Goal: Information Seeking & Learning: Understand process/instructions

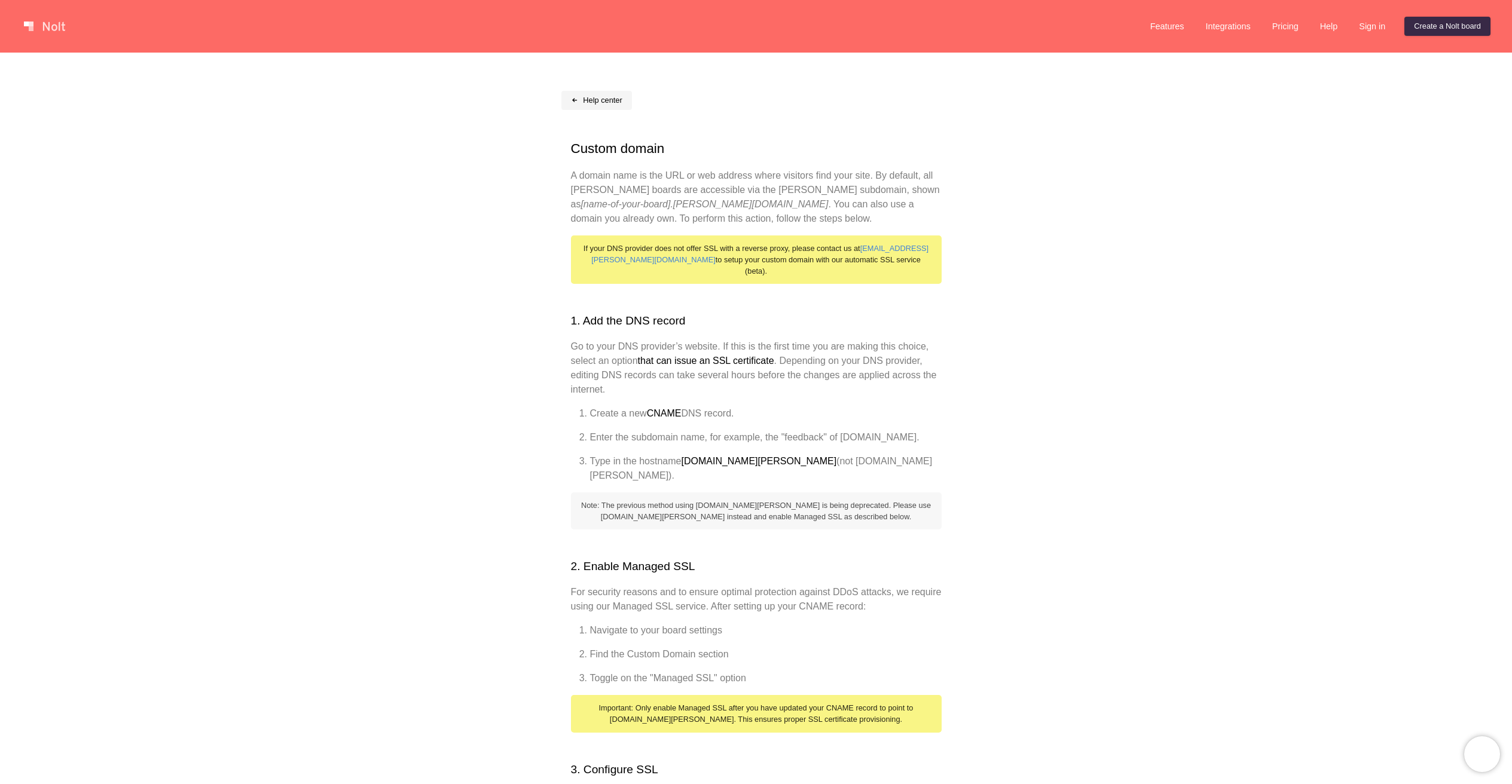
click at [585, 98] on link "Help center" at bounding box center [597, 100] width 71 height 19
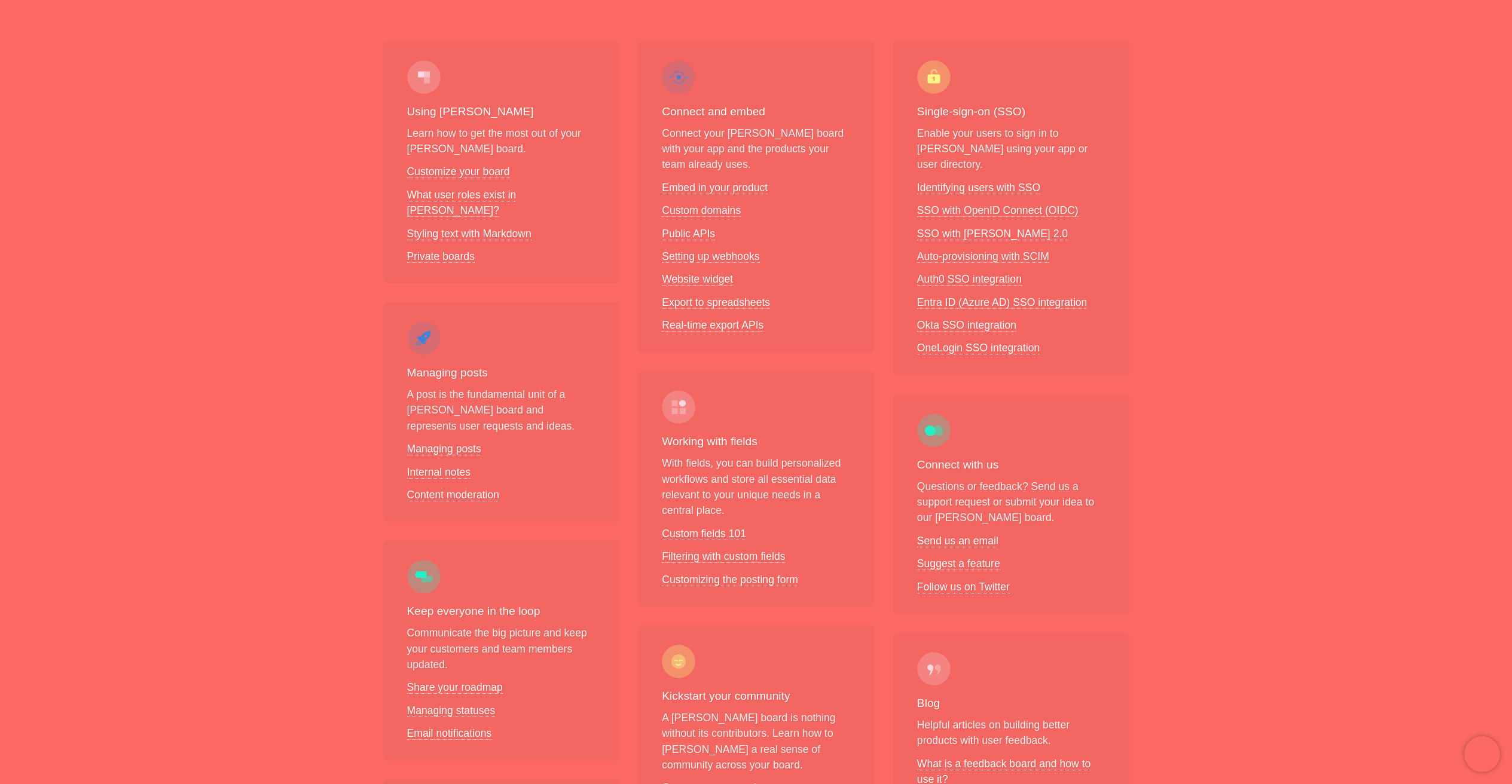
scroll to position [169, 0]
click at [704, 274] on link "Website widget" at bounding box center [697, 278] width 71 height 12
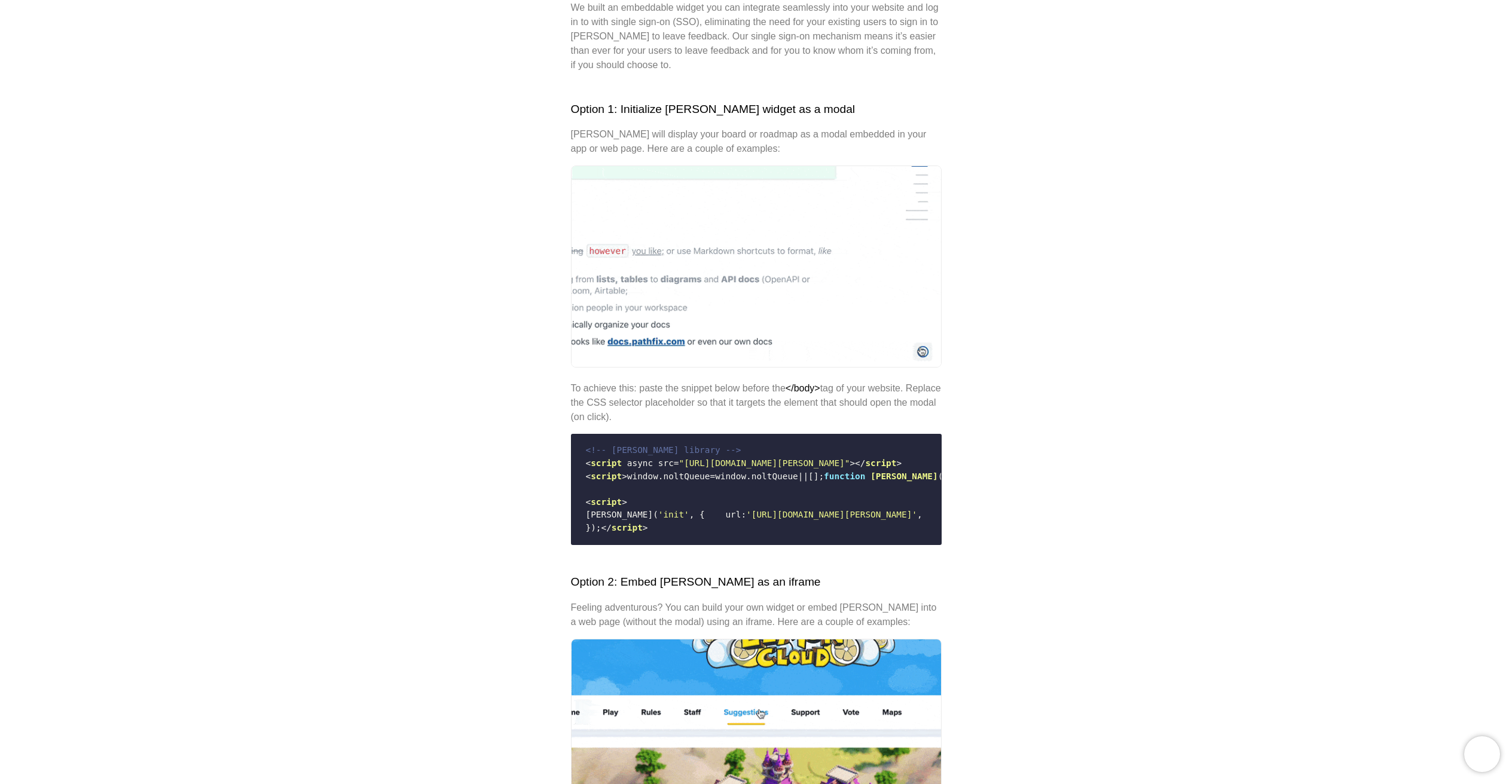
scroll to position [212, 0]
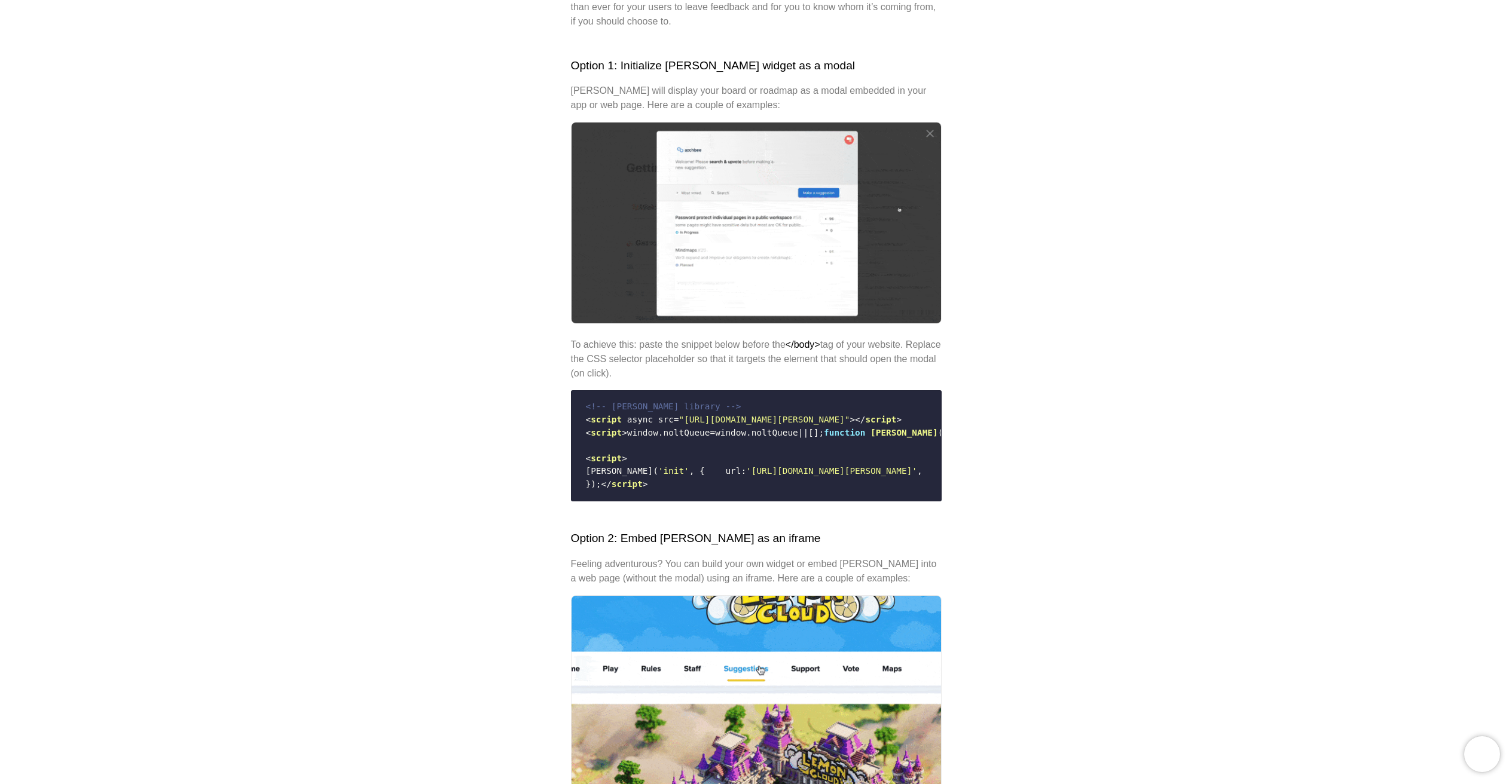
click at [883, 461] on code "<!-- [PERSON_NAME] library --> < script async src = "[URL][DOMAIN_NAME][PERSON_…" at bounding box center [756, 445] width 355 height 100
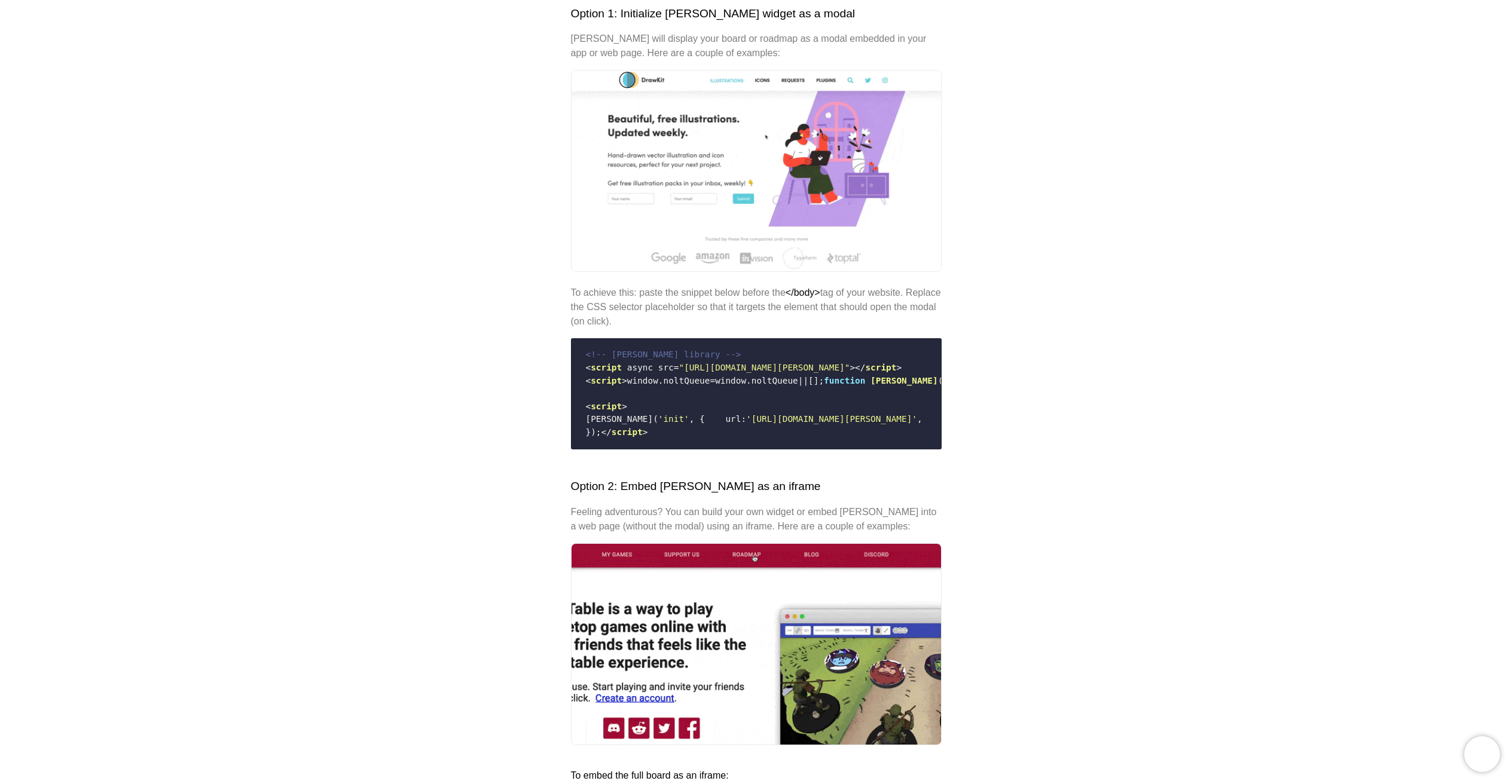
scroll to position [258, 0]
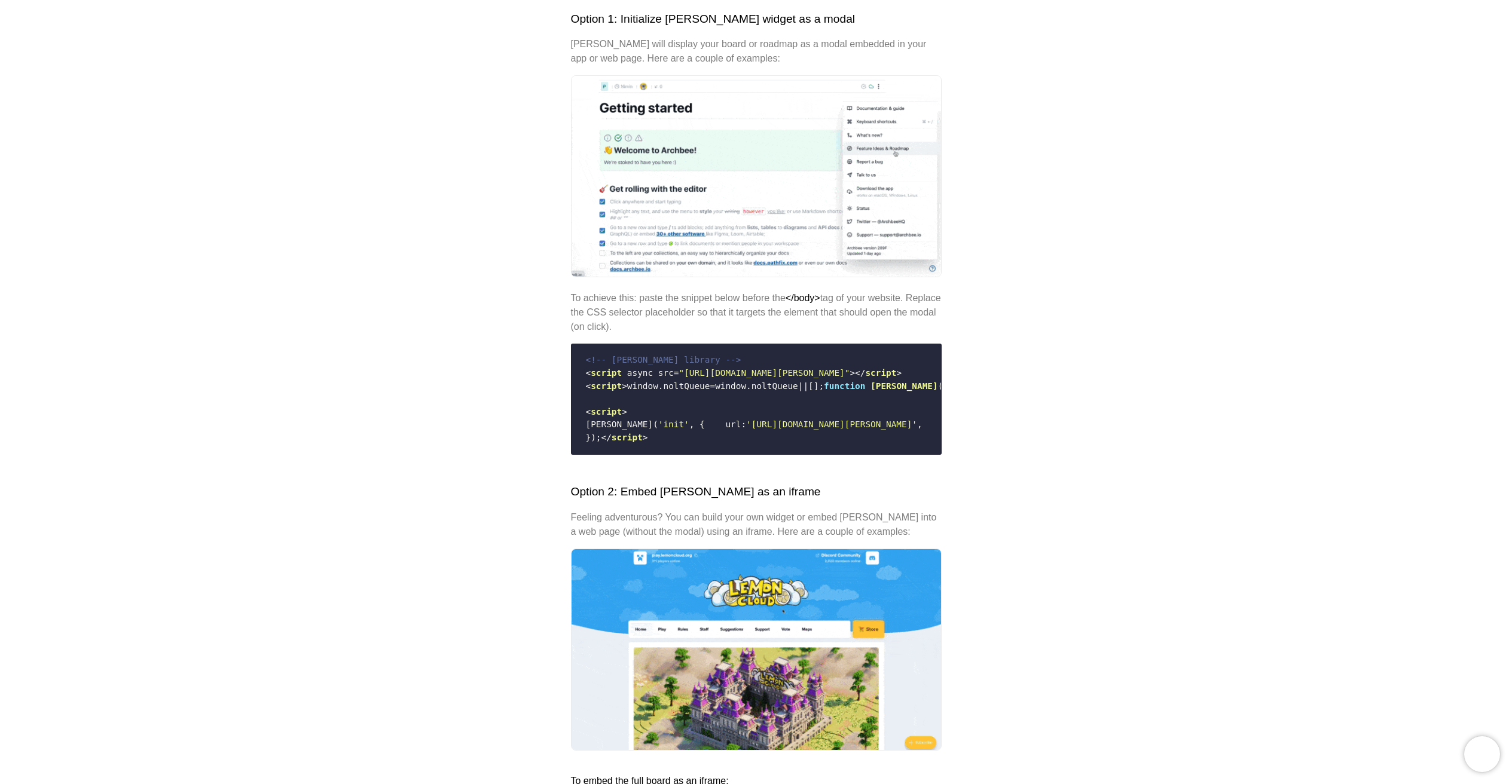
click at [832, 423] on code "<!-- [PERSON_NAME] library --> < script async src = "[URL][DOMAIN_NAME][PERSON_…" at bounding box center [756, 399] width 355 height 100
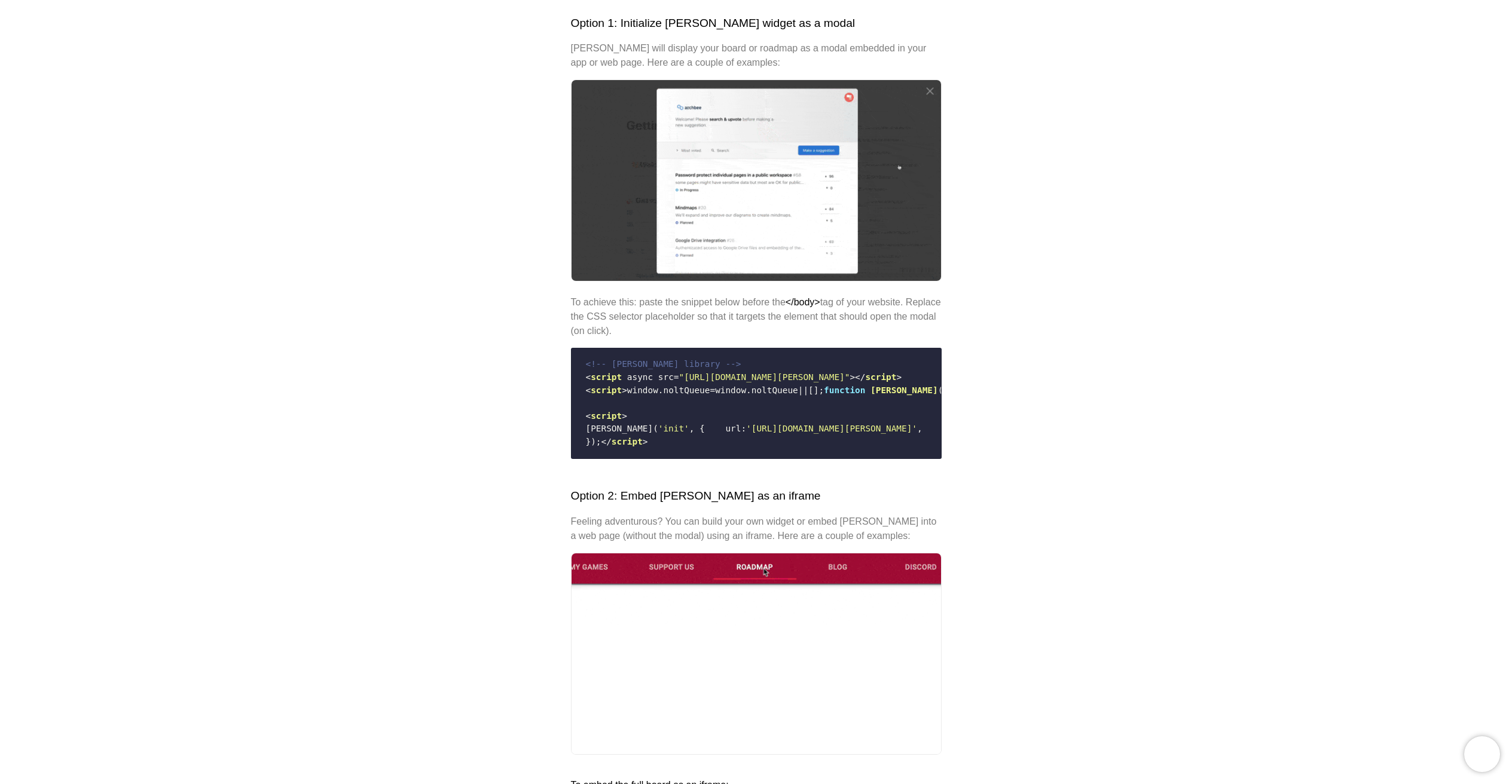
scroll to position [254, 0]
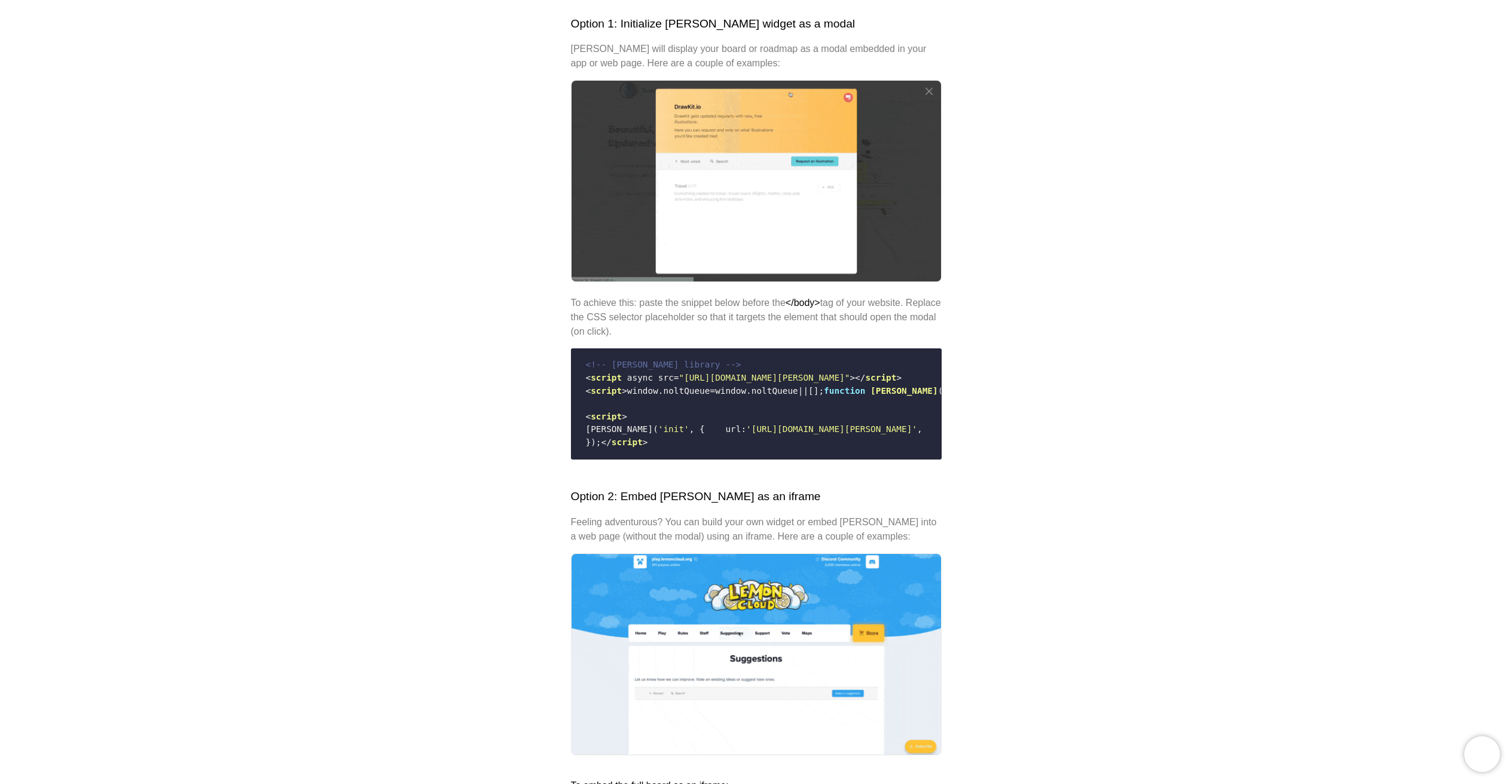
click at [832, 423] on code "<!-- [PERSON_NAME] library --> < script async src = "[URL][DOMAIN_NAME][PERSON_…" at bounding box center [756, 403] width 355 height 100
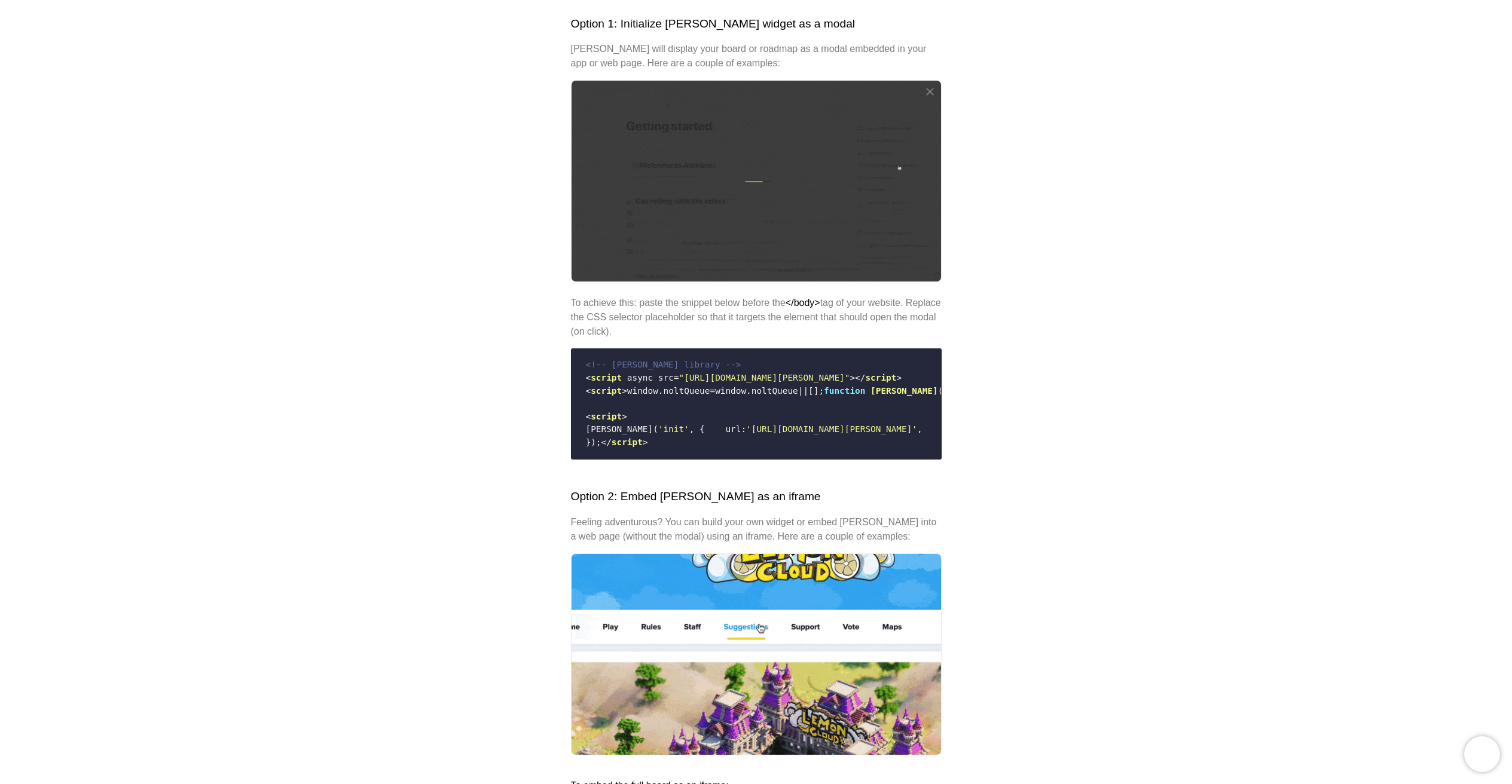
click at [679, 416] on code "<!-- [PERSON_NAME] library --> < script async src = "[URL][DOMAIN_NAME][PERSON_…" at bounding box center [756, 403] width 355 height 100
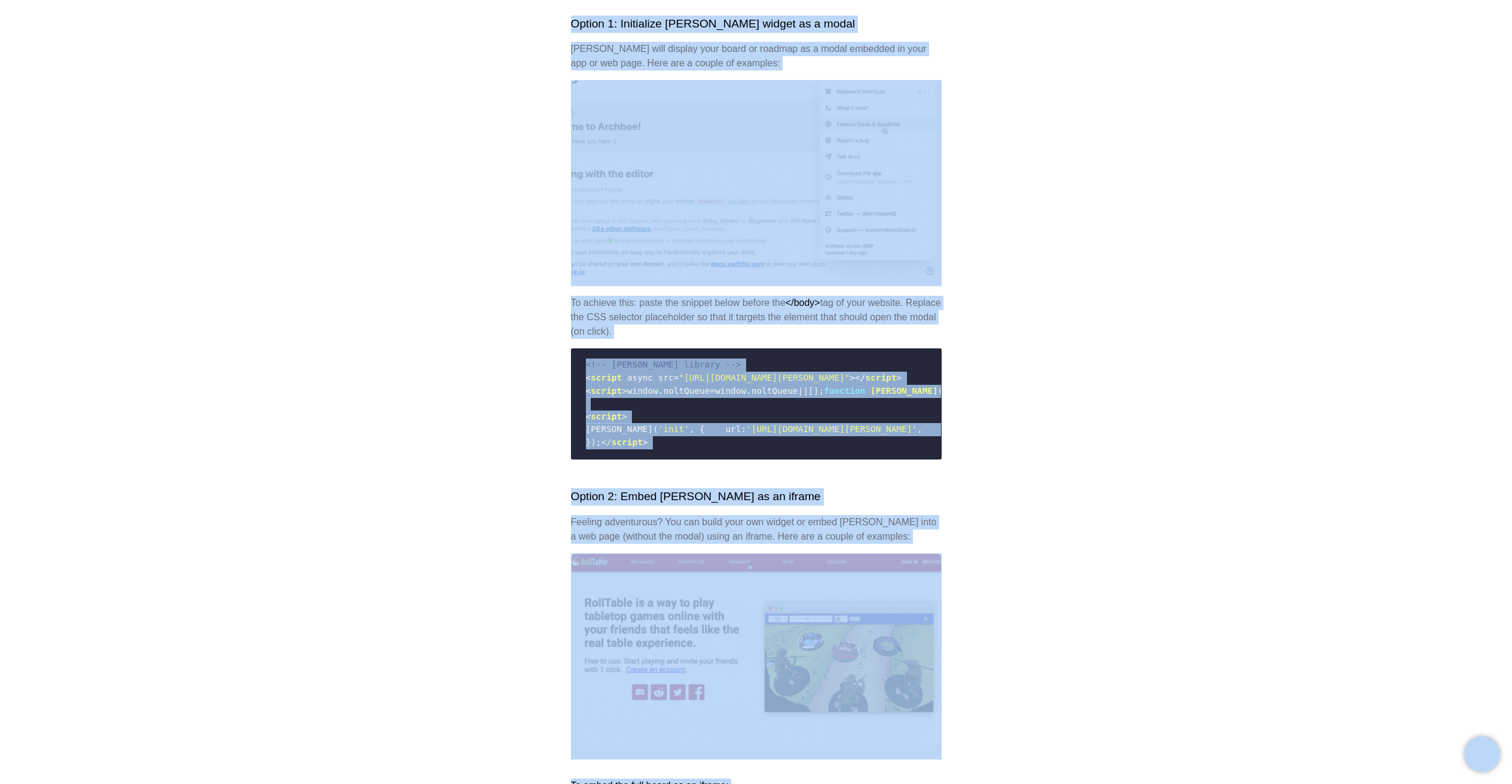
copy body "Loremips Dolorsitamet Consect Adip Elit se Doeius t Inci utlab Etdo Magn aliqua…"
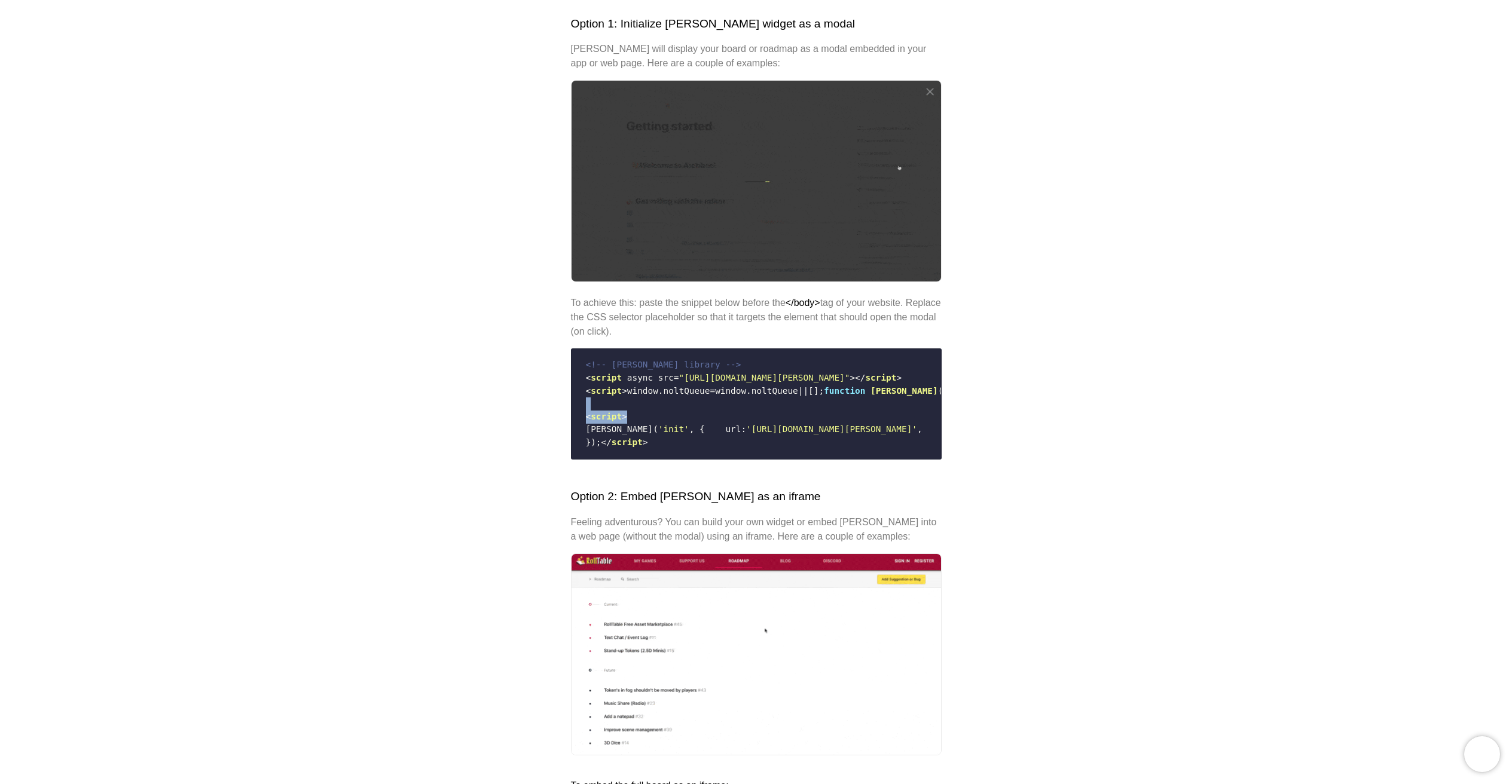
drag, startPoint x: 682, startPoint y: 410, endPoint x: 633, endPoint y: 440, distance: 57.5
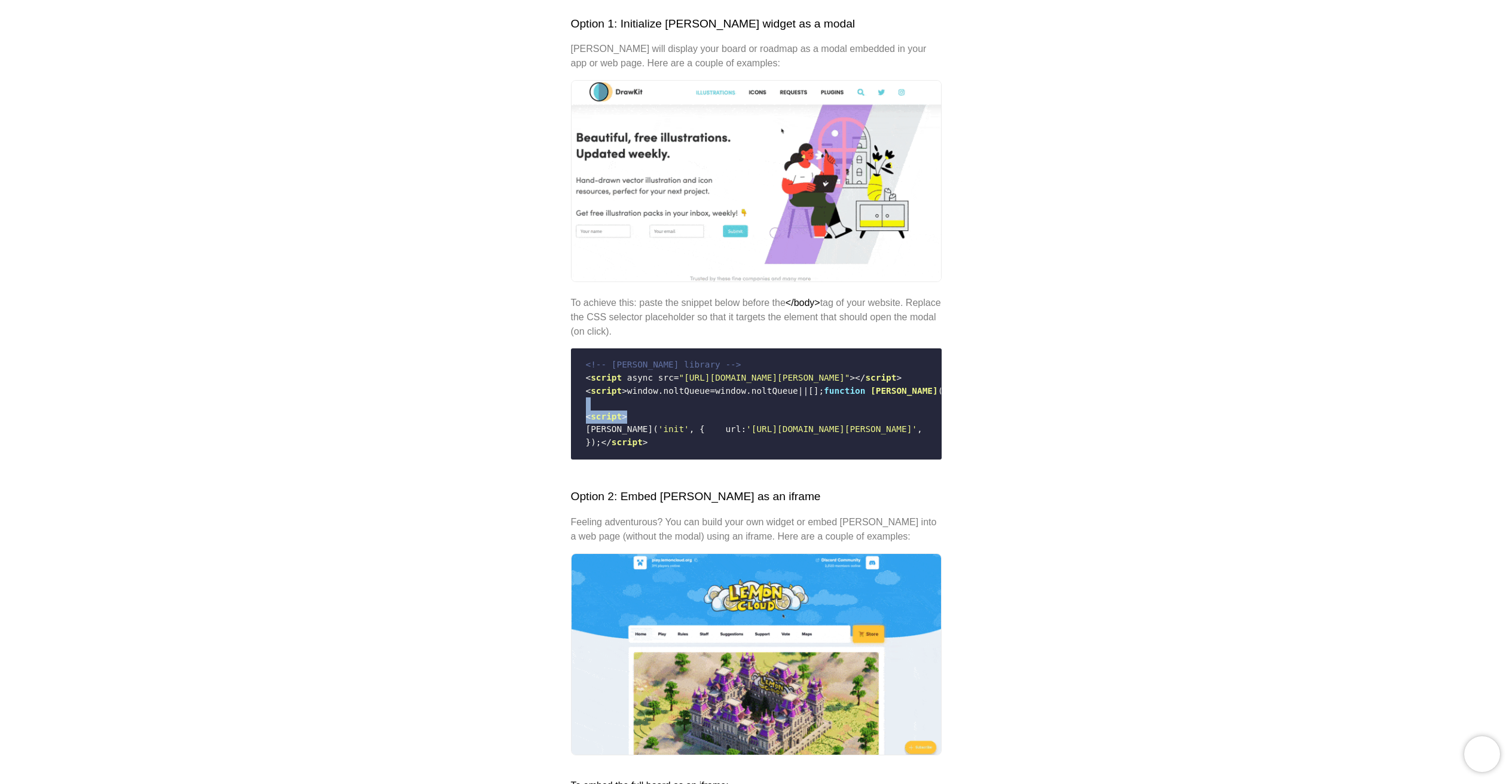
click at [680, 412] on code "<!-- [PERSON_NAME] library --> < script async src = "[URL][DOMAIN_NAME][PERSON_…" at bounding box center [756, 403] width 355 height 100
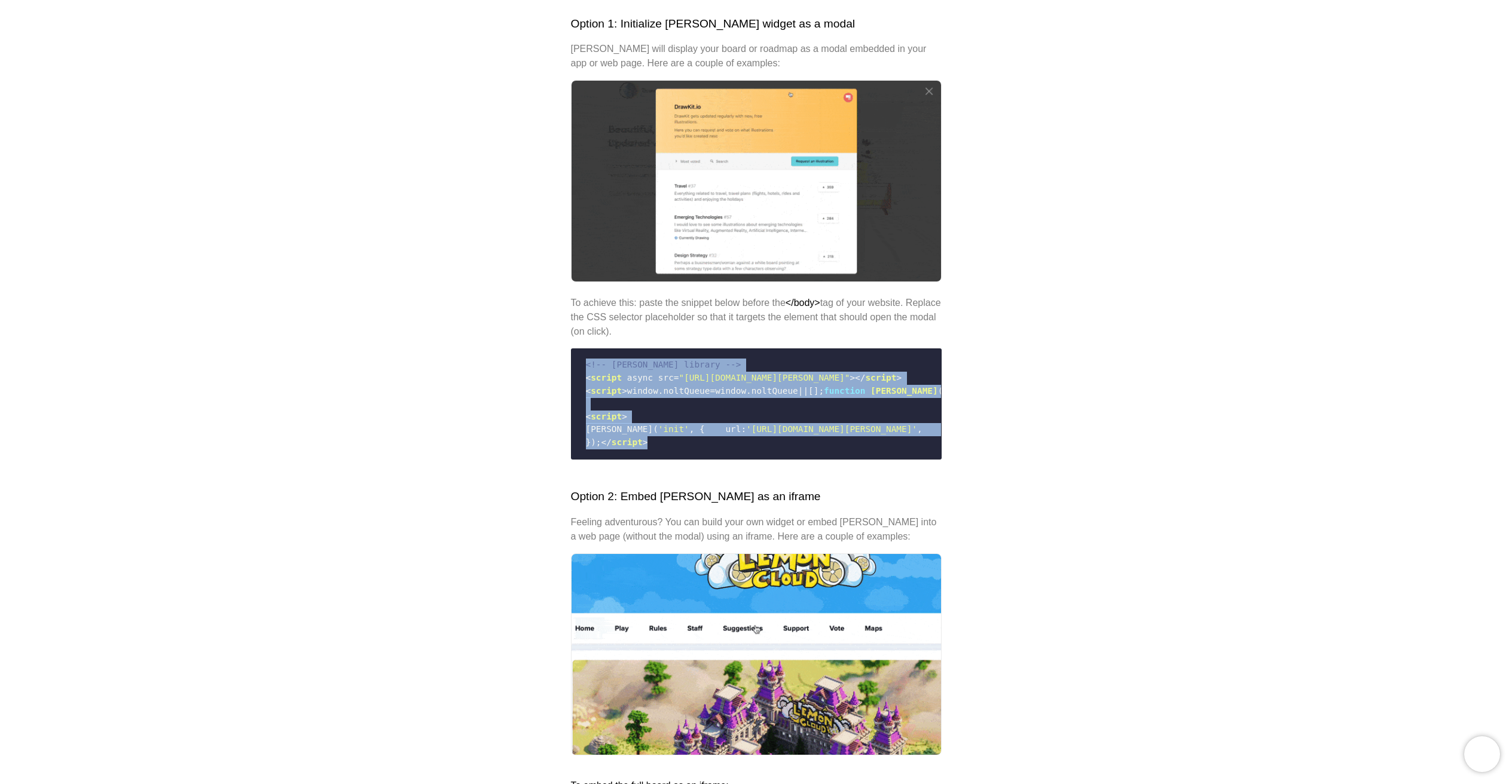
drag, startPoint x: 563, startPoint y: 437, endPoint x: 536, endPoint y: 358, distance: 83.5
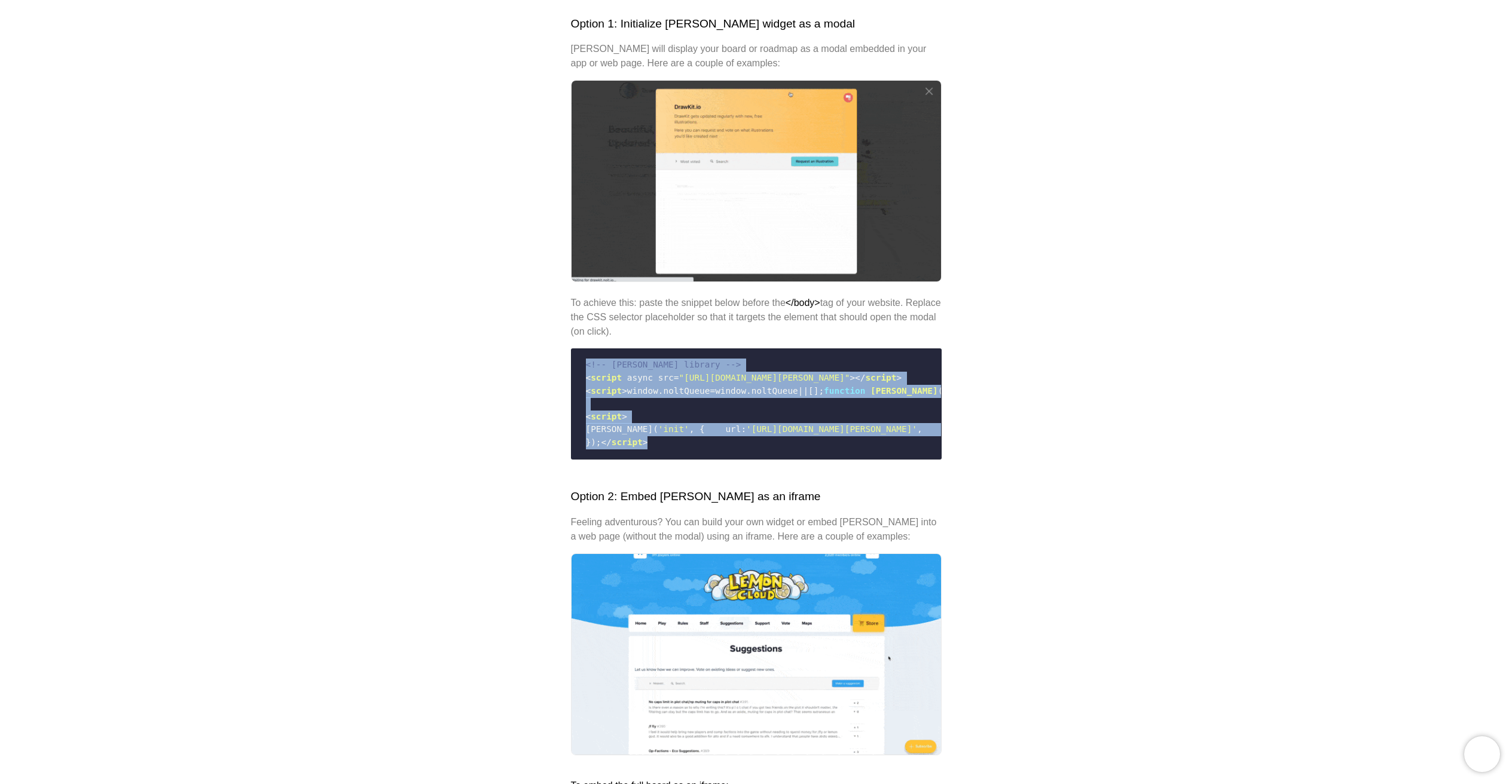
copy code "<!-- [PERSON_NAME] library --> < script async src = "[URL][DOMAIN_NAME][PERSON_…"
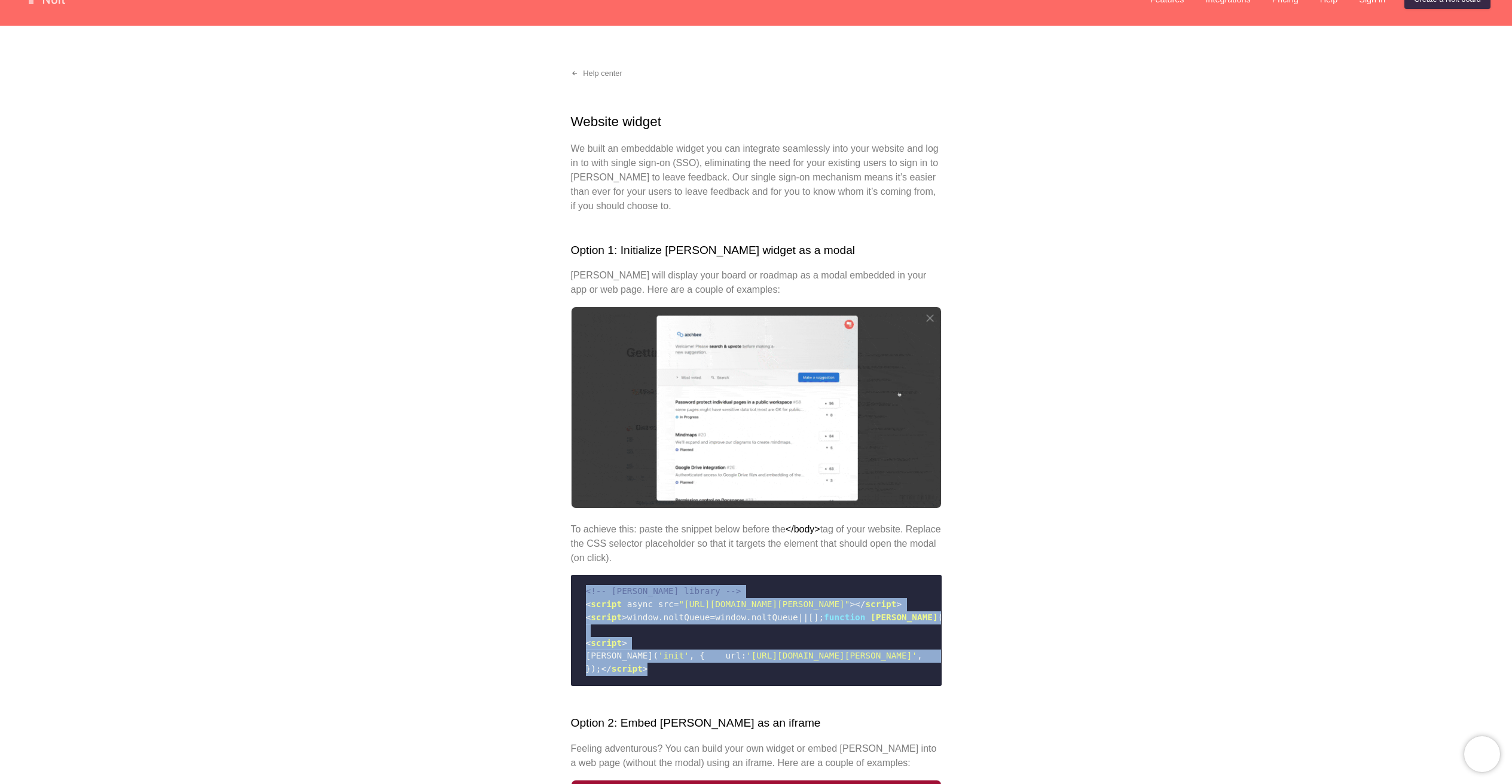
scroll to position [0, 0]
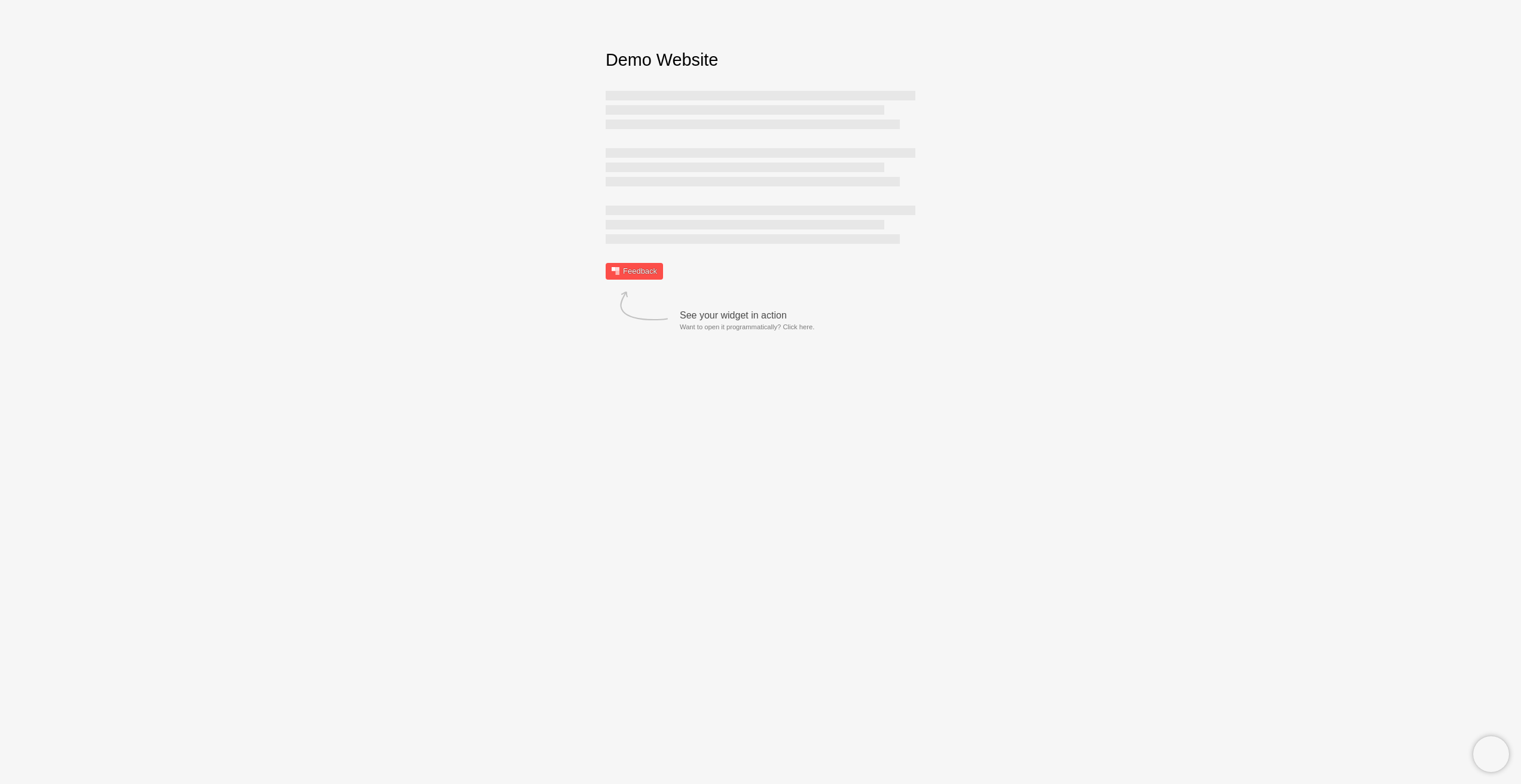
click at [634, 272] on link "Feedback" at bounding box center [634, 271] width 57 height 17
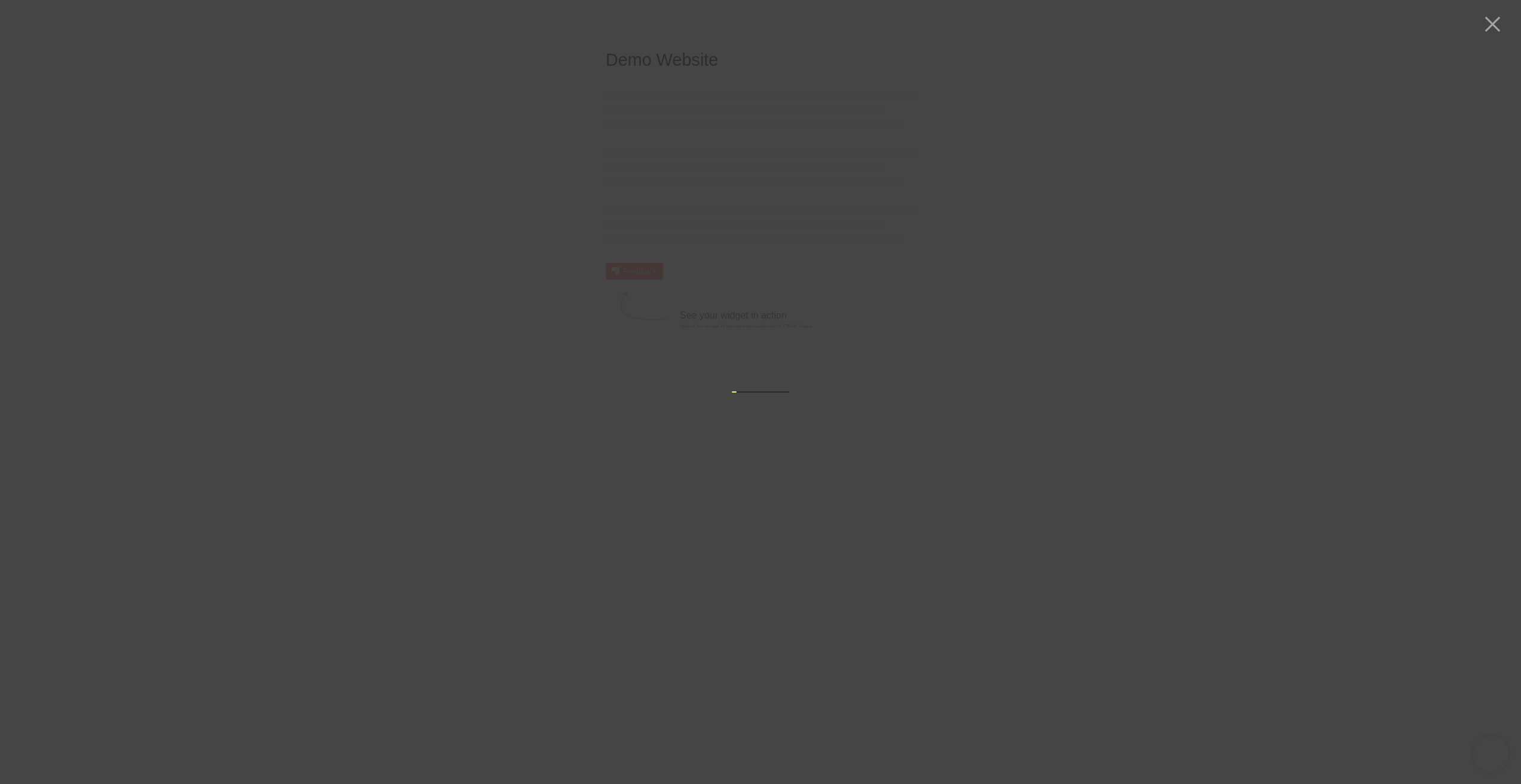
click at [1143, 161] on div at bounding box center [760, 392] width 1521 height 784
